Goal: Task Accomplishment & Management: Manage account settings

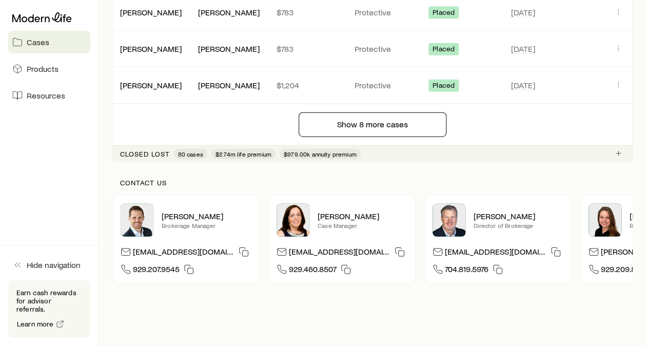
scroll to position [1229, 0]
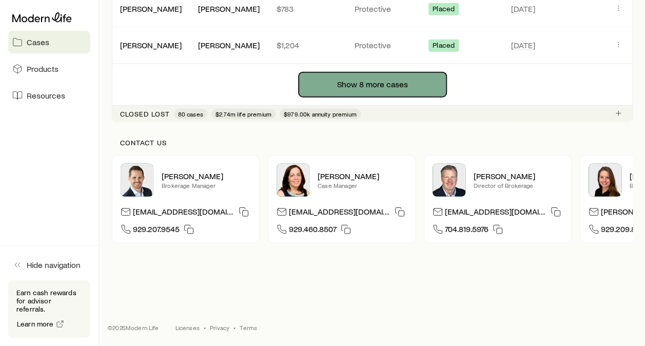
click at [350, 85] on button "Show 8 more cases" at bounding box center [373, 84] width 148 height 25
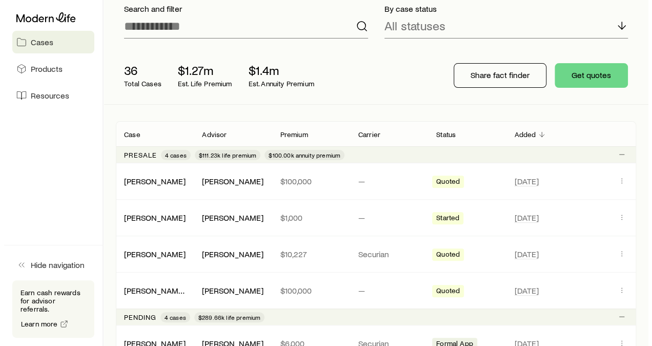
scroll to position [0, 0]
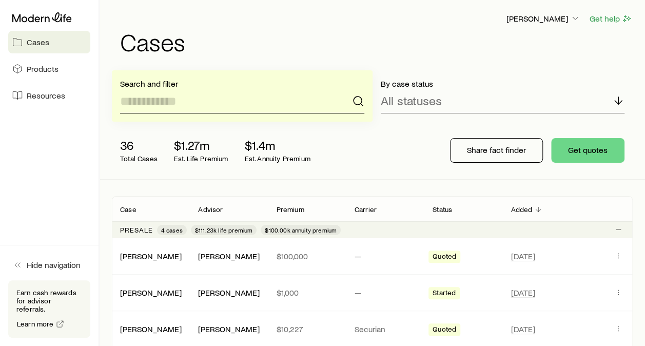
click at [244, 102] on input at bounding box center [242, 101] width 244 height 25
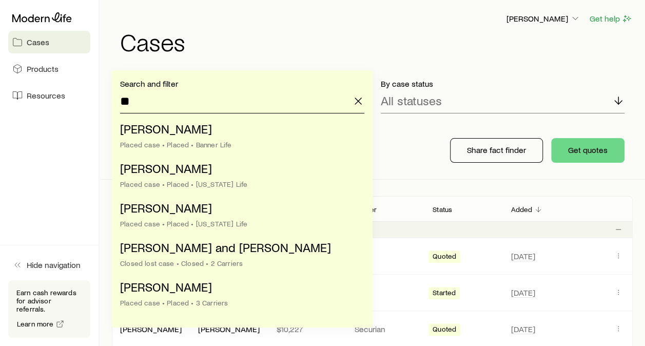
type input "*"
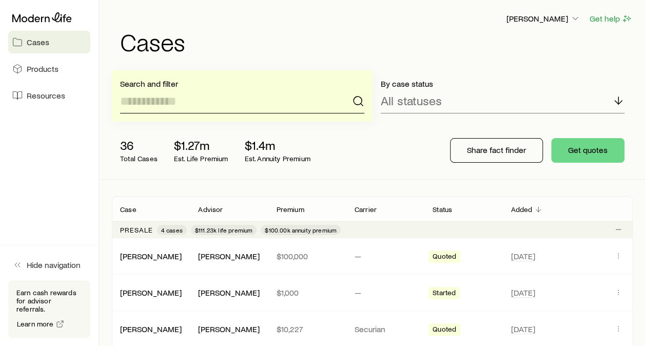
type input "*"
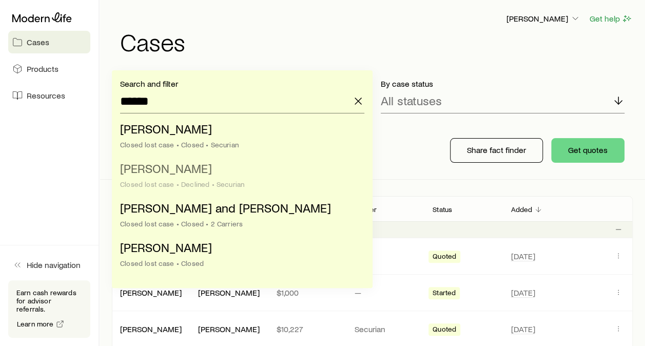
click at [184, 175] on span "[PERSON_NAME]" at bounding box center [166, 168] width 92 height 15
type input "**********"
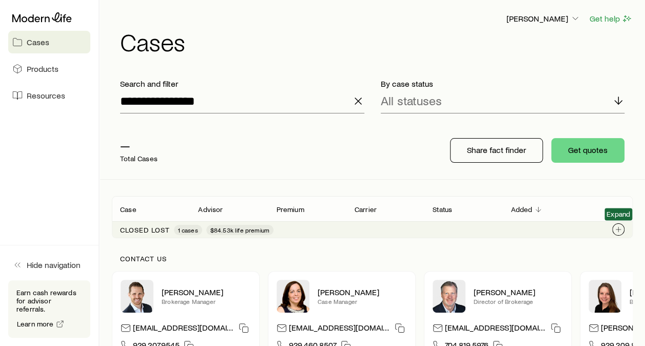
click at [623, 230] on button "Client cases" at bounding box center [618, 229] width 12 height 12
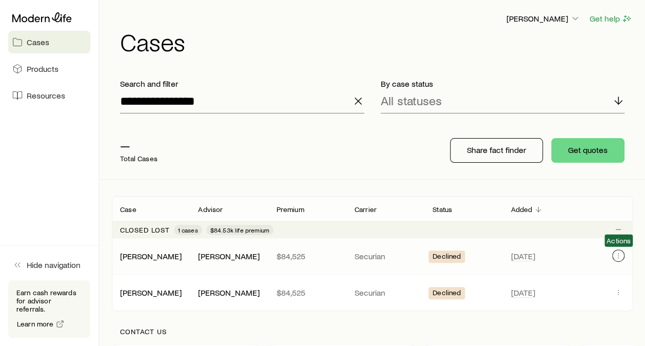
click at [617, 254] on icon "Client cases" at bounding box center [618, 255] width 8 height 8
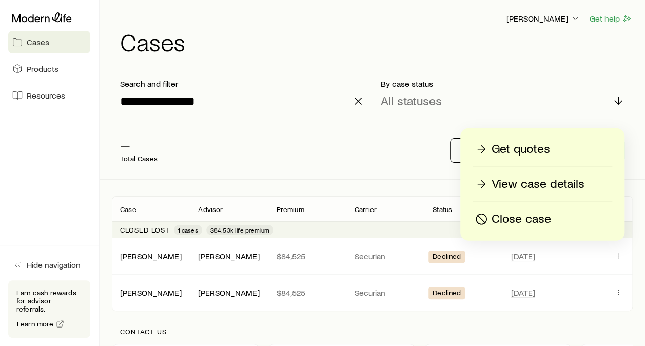
click at [539, 181] on p "View case details" at bounding box center [537, 184] width 93 height 16
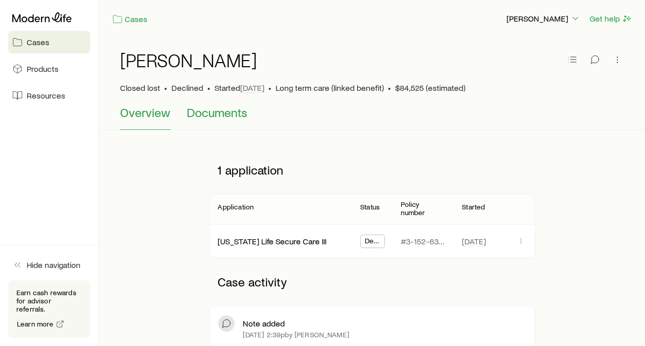
click at [224, 119] on span "Documents" at bounding box center [217, 112] width 61 height 14
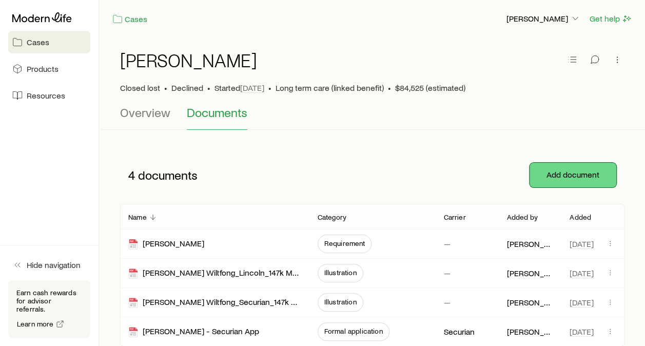
click at [562, 165] on button "Add document" at bounding box center [572, 175] width 87 height 25
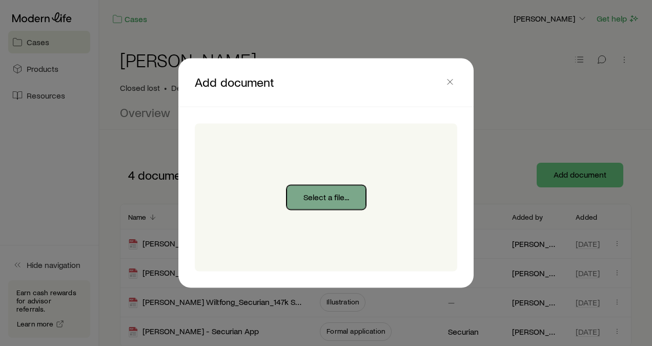
click at [316, 199] on button "Select a file..." at bounding box center [327, 197] width 80 height 25
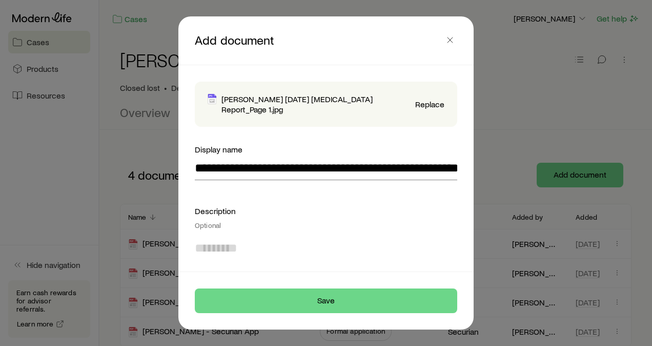
click at [226, 243] on textarea at bounding box center [326, 261] width 263 height 56
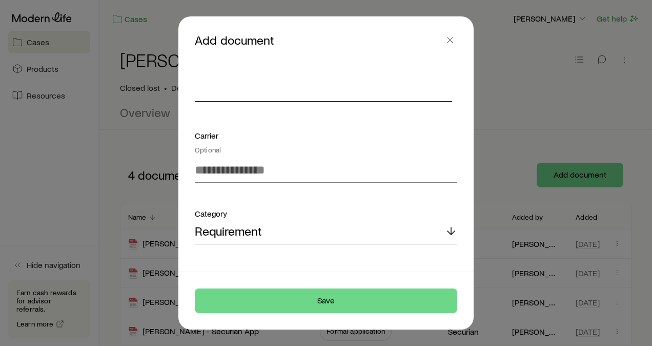
scroll to position [182, 0]
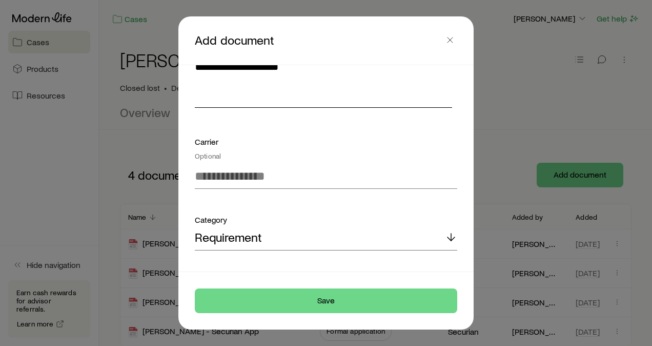
type textarea "**********"
click at [308, 242] on div "Requirement" at bounding box center [326, 238] width 263 height 25
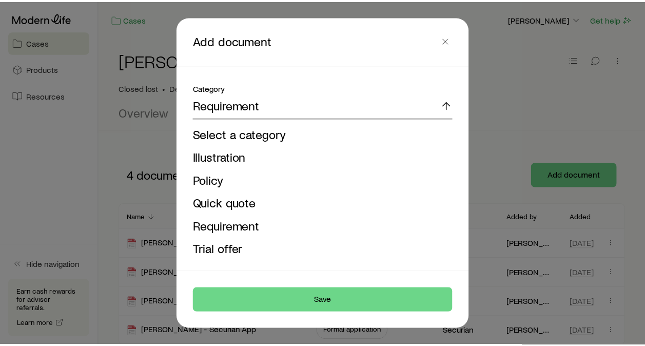
scroll to position [410, 0]
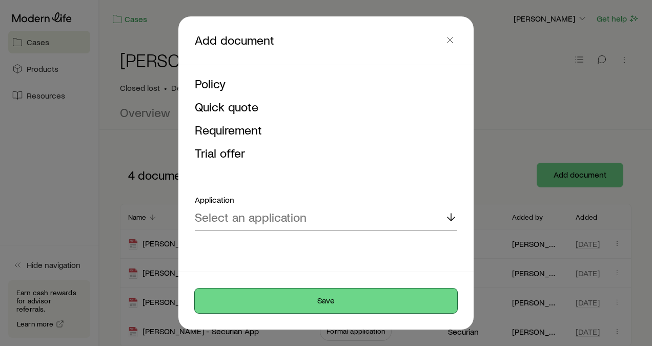
click at [333, 306] on button "Save" at bounding box center [326, 300] width 263 height 25
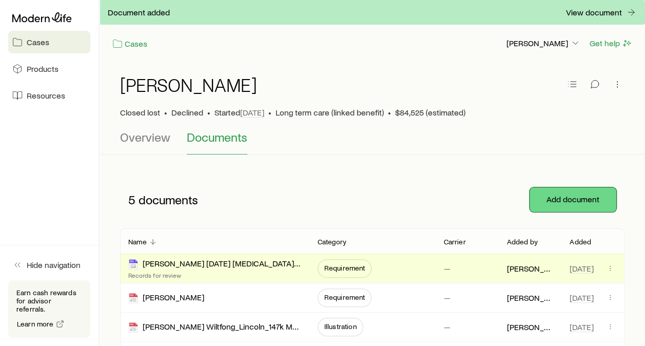
click at [603, 200] on button "Add document" at bounding box center [572, 199] width 87 height 25
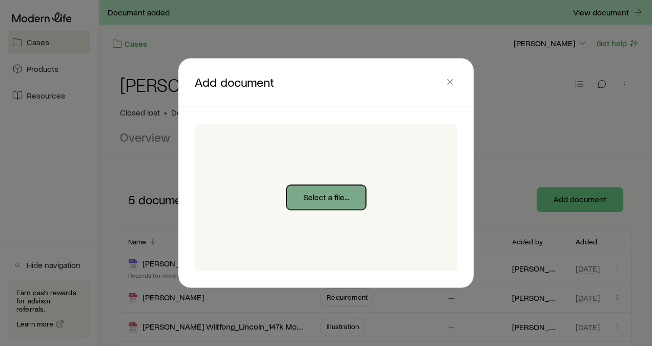
click at [327, 199] on button "Select a file..." at bounding box center [327, 197] width 80 height 25
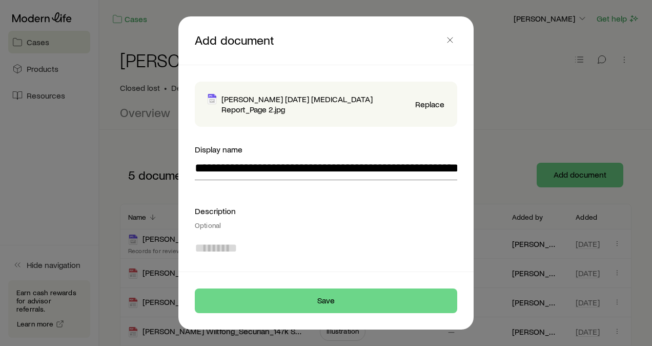
click at [226, 250] on textarea at bounding box center [326, 261] width 263 height 56
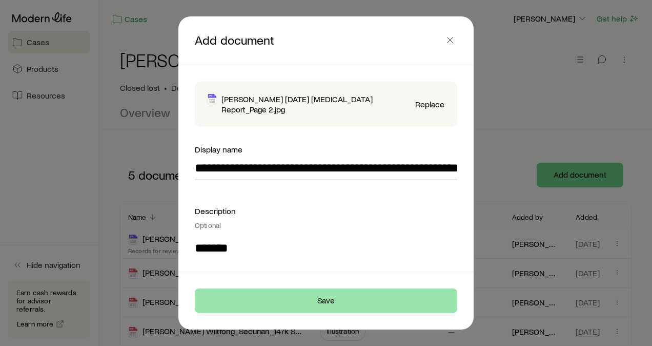
type textarea "*******"
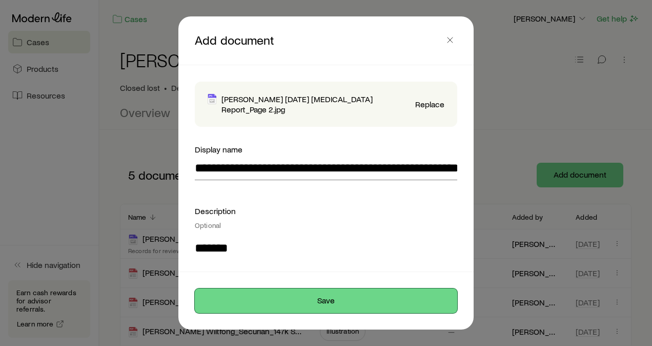
click at [349, 304] on button "Save" at bounding box center [326, 300] width 263 height 25
